Goal: Find contact information: Find contact information

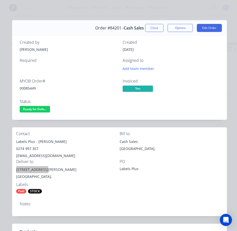
scroll to position [25, 0]
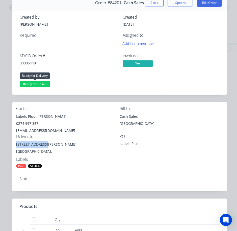
click at [35, 83] on span "Ready for Deliv..." at bounding box center [35, 84] width 30 height 6
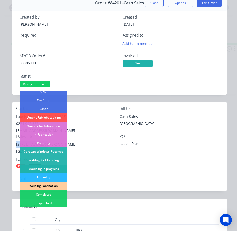
scroll to position [50, 0]
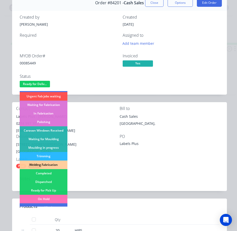
drag, startPoint x: 56, startPoint y: 181, endPoint x: 54, endPoint y: 160, distance: 21.5
click at [56, 181] on div "Dispatched" at bounding box center [44, 182] width 48 height 9
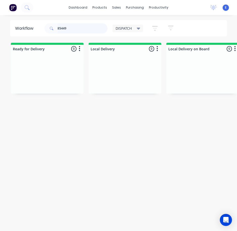
click at [69, 32] on input "85449" at bounding box center [82, 28] width 50 height 10
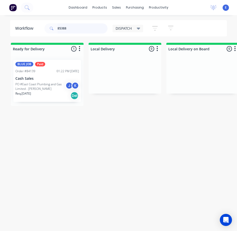
type input "85388"
click at [51, 94] on div "Req. [DATE] Del" at bounding box center [47, 95] width 64 height 9
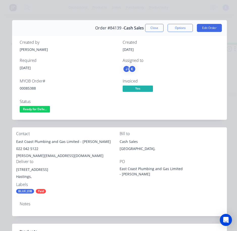
click at [29, 87] on div "00085388" at bounding box center [68, 88] width 97 height 5
copy div "00085388"
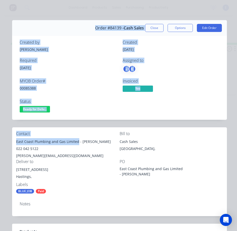
drag, startPoint x: 77, startPoint y: 142, endPoint x: 9, endPoint y: 139, distance: 68.6
click at [9, 139] on div "Order details Collaborate Checklists 0/0 Tracking Linked Orders Timeline Profit…" at bounding box center [118, 189] width 227 height 339
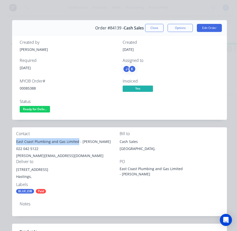
drag, startPoint x: 77, startPoint y: 142, endPoint x: 12, endPoint y: 140, distance: 65.3
click at [12, 140] on div "Contact East Coast Plumbing and Gas Limited - [PERSON_NAME] 022 042 5122 [PERSO…" at bounding box center [119, 163] width 214 height 71
copy div "East Coast Plumbing and Gas Limited"
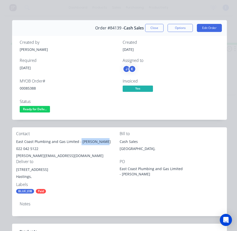
drag, startPoint x: 80, startPoint y: 142, endPoint x: 105, endPoint y: 144, distance: 25.5
click at [105, 144] on div "East Coast Plumbing and Gas Limited - [PERSON_NAME]" at bounding box center [67, 141] width 103 height 7
copy div "[PERSON_NAME]"
click at [28, 148] on div "022 042 5122" at bounding box center [67, 148] width 103 height 7
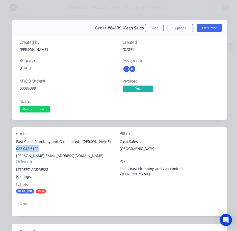
click at [28, 148] on div "022 042 5122" at bounding box center [67, 148] width 103 height 7
copy div "022 042 5122"
click at [38, 155] on div "[PERSON_NAME][EMAIL_ADDRESS][DOMAIN_NAME]" at bounding box center [67, 155] width 103 height 7
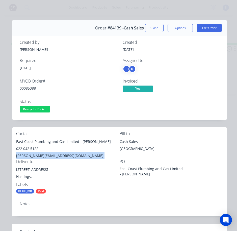
click at [38, 155] on div "[PERSON_NAME][EMAIL_ADDRESS][DOMAIN_NAME]" at bounding box center [67, 155] width 103 height 7
copy div "[PERSON_NAME][EMAIL_ADDRESS][DOMAIN_NAME]"
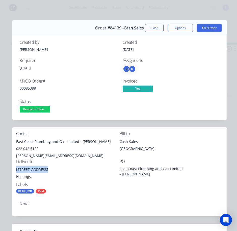
drag, startPoint x: 46, startPoint y: 171, endPoint x: 15, endPoint y: 170, distance: 30.8
click at [14, 170] on div "Contact East Coast Plumbing and Gas Limited - [PERSON_NAME] 022 042 5122 [PERSO…" at bounding box center [119, 163] width 214 height 71
copy div "[STREET_ADDRESS]"
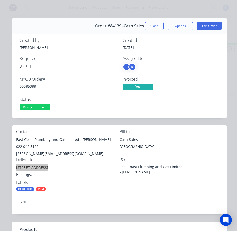
scroll to position [0, 0]
